Goal: Information Seeking & Learning: Find specific page/section

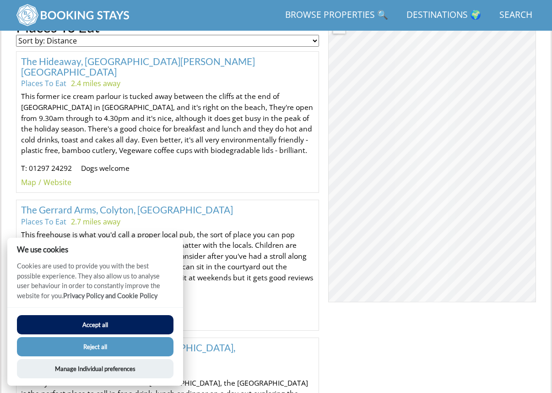
scroll to position [549, 0]
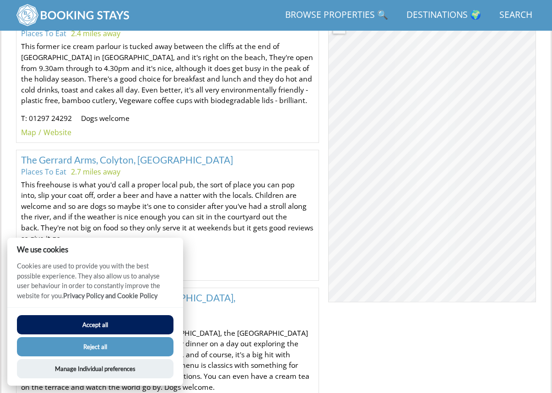
click at [89, 343] on button "Reject all" at bounding box center [95, 346] width 157 height 19
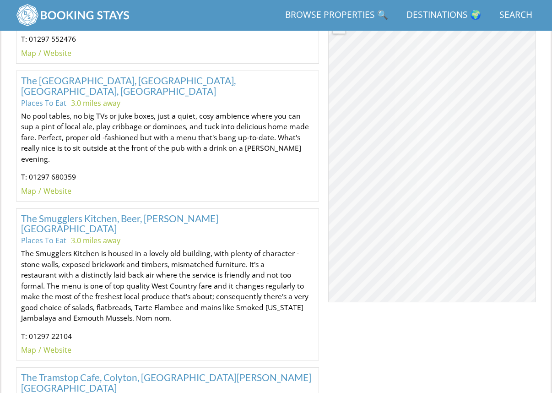
scroll to position [1061, 0]
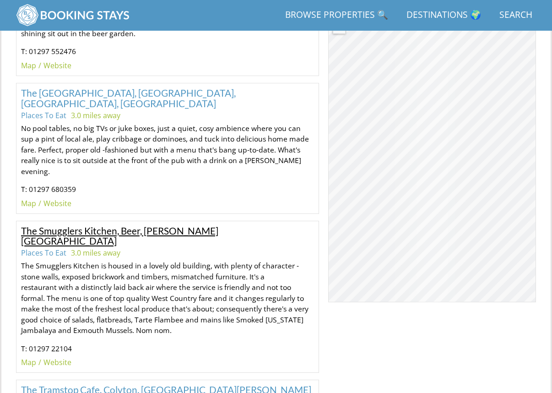
click at [121, 225] on link "The Smugglers Kitchen, Beer, [PERSON_NAME][GEOGRAPHIC_DATA]" at bounding box center [119, 236] width 197 height 22
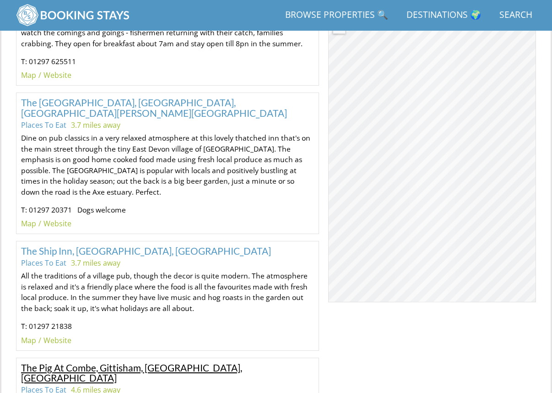
scroll to position [2506, 0]
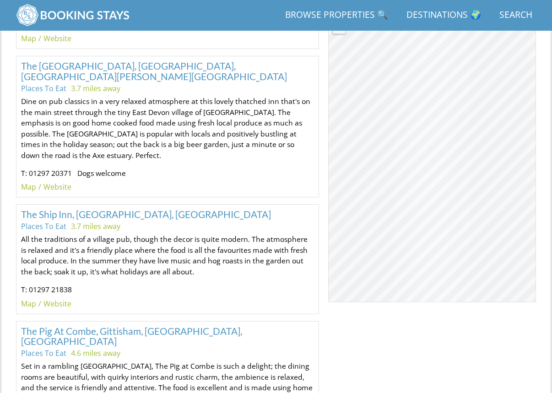
scroll to position [2490, 0]
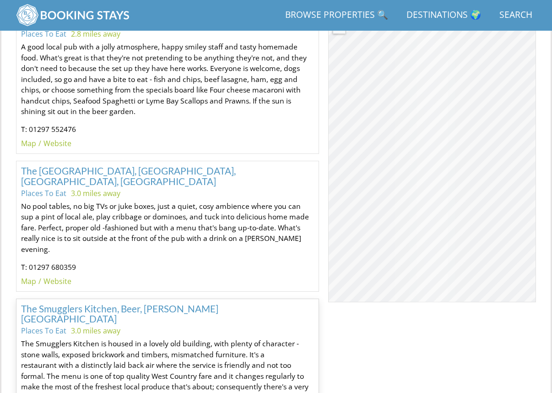
scroll to position [981, 0]
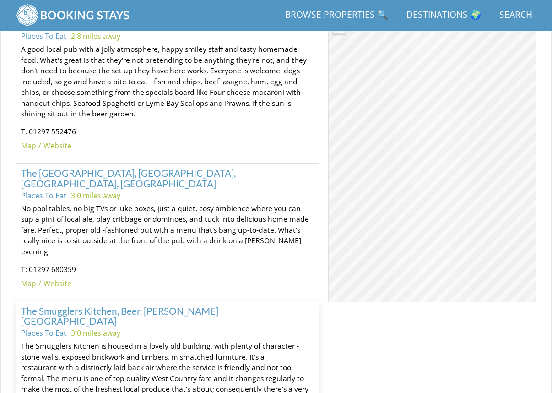
click at [57, 278] on link "Website" at bounding box center [57, 283] width 28 height 10
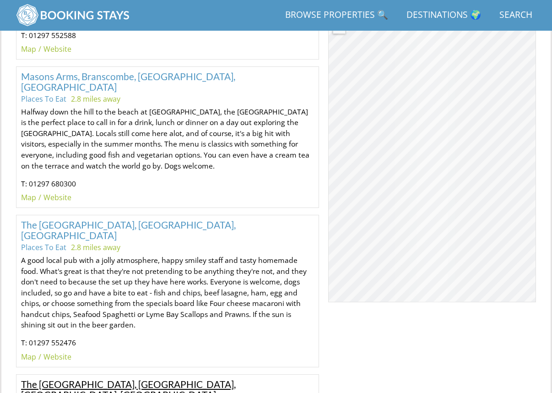
scroll to position [758, 0]
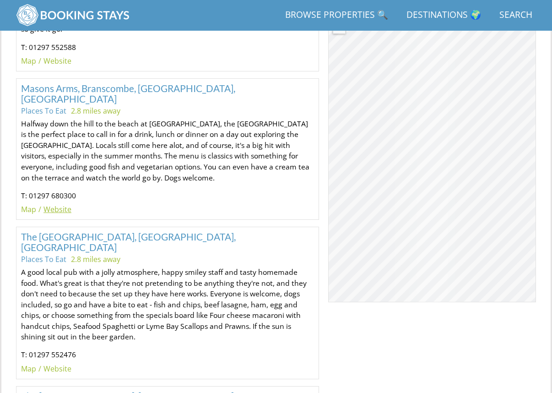
click at [52, 204] on link "Website" at bounding box center [57, 209] width 28 height 10
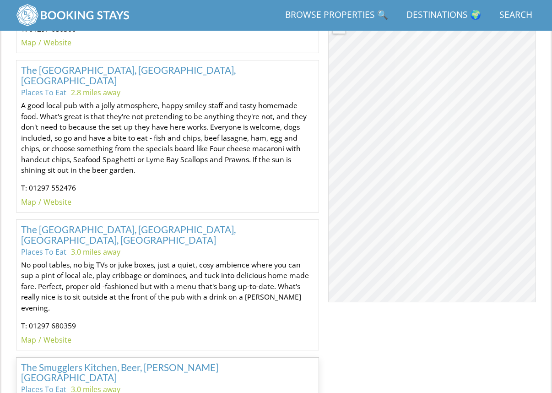
scroll to position [928, 0]
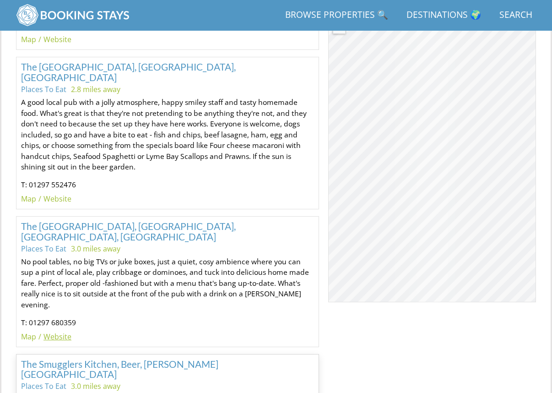
click at [53, 331] on link "Website" at bounding box center [57, 336] width 28 height 10
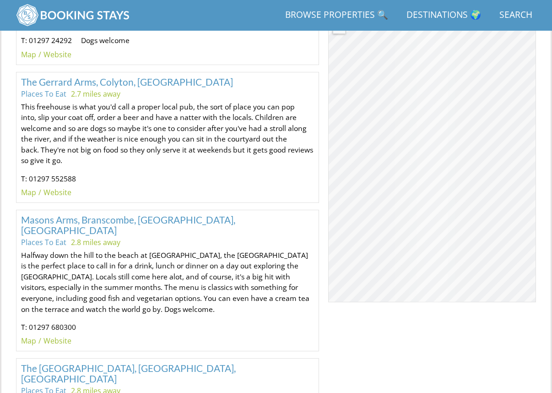
scroll to position [628, 0]
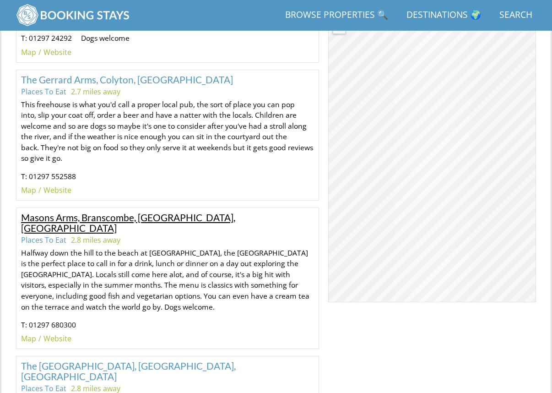
click at [108, 211] on link "Masons Arms, Branscombe, [GEOGRAPHIC_DATA], [GEOGRAPHIC_DATA]" at bounding box center [128, 222] width 214 height 22
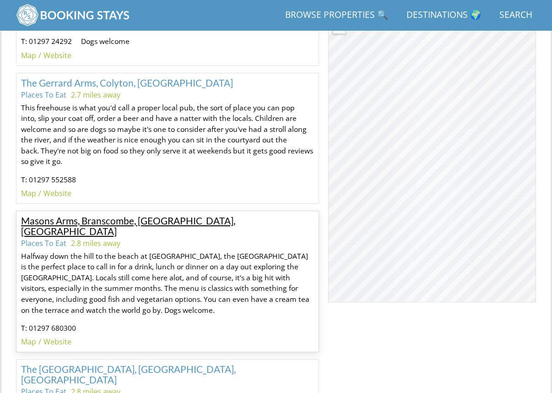
scroll to position [631, 0]
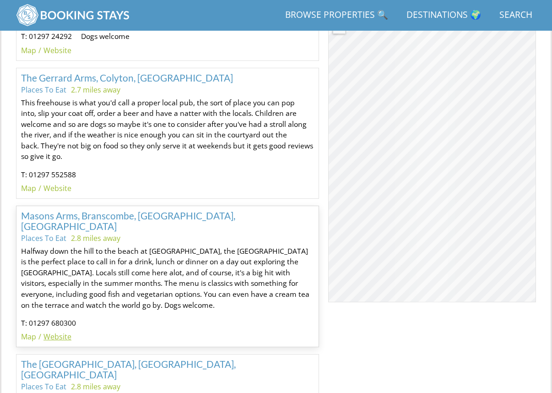
click at [54, 331] on link "Website" at bounding box center [57, 336] width 28 height 10
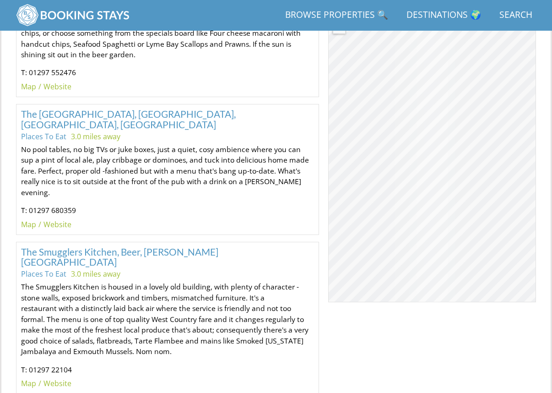
scroll to position [1050, 0]
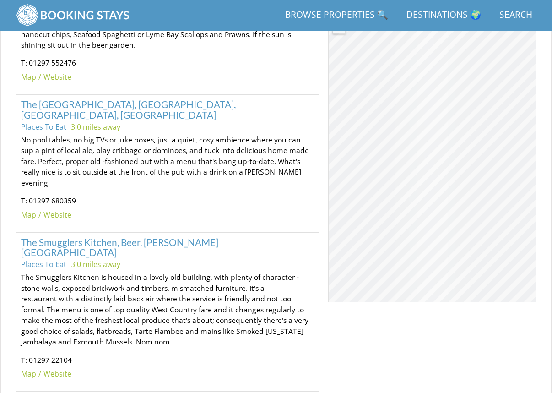
click at [58, 368] on link "Website" at bounding box center [57, 373] width 28 height 10
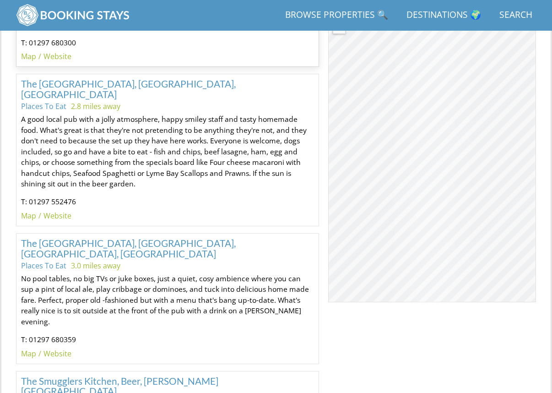
scroll to position [826, 0]
